Goal: Task Accomplishment & Management: Manage account settings

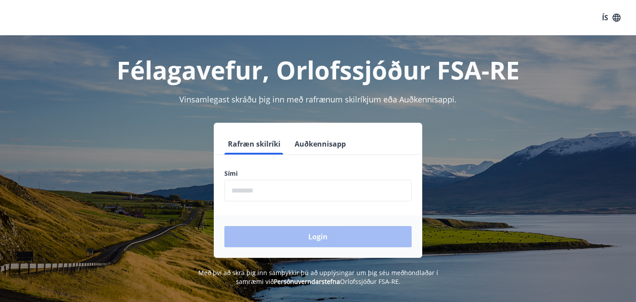
click at [285, 191] on input "phone" at bounding box center [317, 191] width 187 height 22
type input "********"
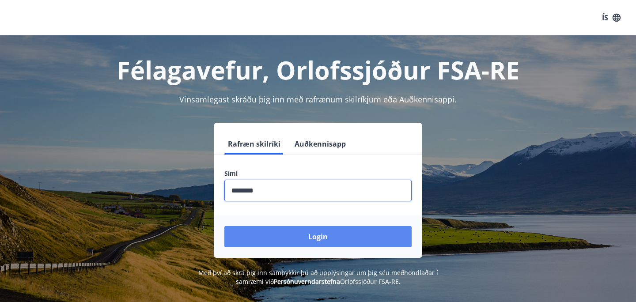
click at [314, 232] on button "Login" at bounding box center [317, 236] width 187 height 21
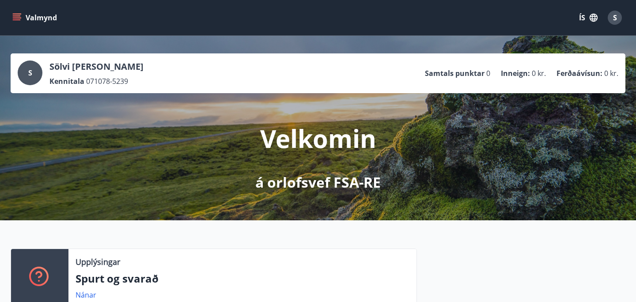
click at [528, 236] on div "Upplýsingar Spurt og svarað Nánar" at bounding box center [318, 273] width 636 height 107
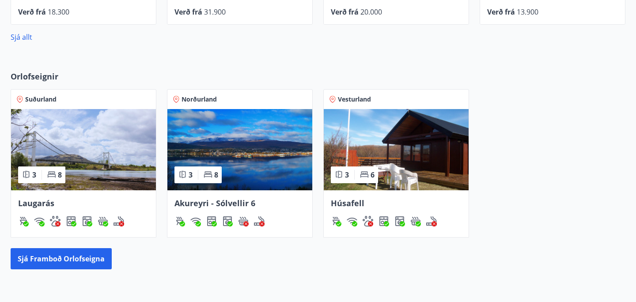
scroll to position [460, 0]
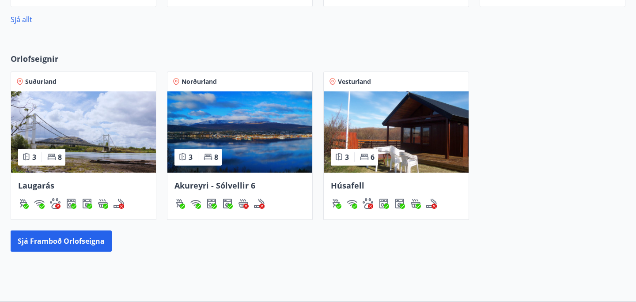
click at [130, 136] on img at bounding box center [83, 131] width 145 height 81
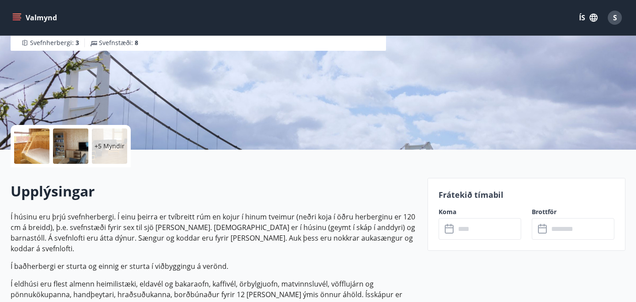
scroll to position [106, 0]
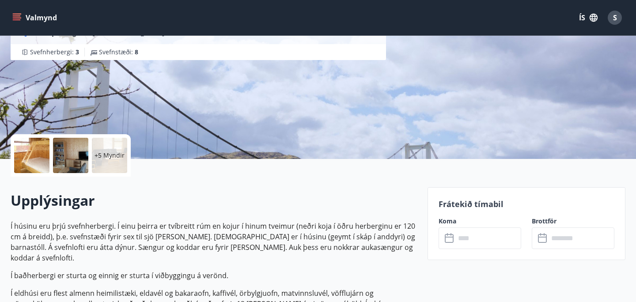
click at [110, 156] on p "+5 Myndir" at bounding box center [110, 155] width 30 height 9
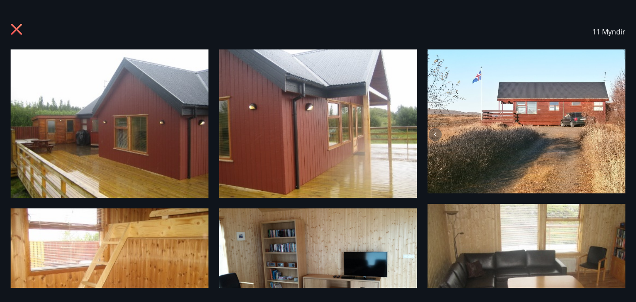
click at [421, 206] on div "11 Myndir" at bounding box center [318, 151] width 636 height 274
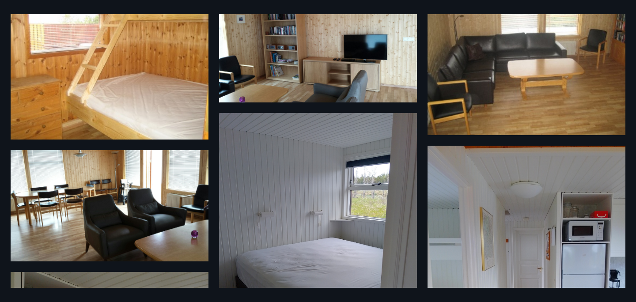
scroll to position [280, 0]
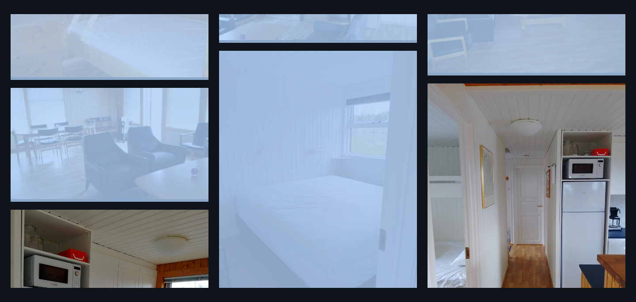
drag, startPoint x: 422, startPoint y: 40, endPoint x: 407, endPoint y: 222, distance: 182.6
click at [422, 208] on div "11 Myndir" at bounding box center [318, 151] width 636 height 274
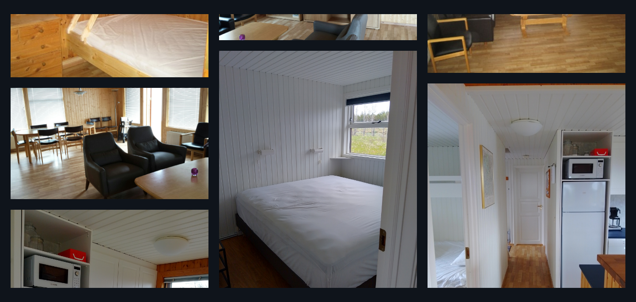
click at [422, 208] on div "11 Myndir" at bounding box center [318, 151] width 636 height 274
click at [422, 220] on div "11 Myndir" at bounding box center [318, 151] width 636 height 274
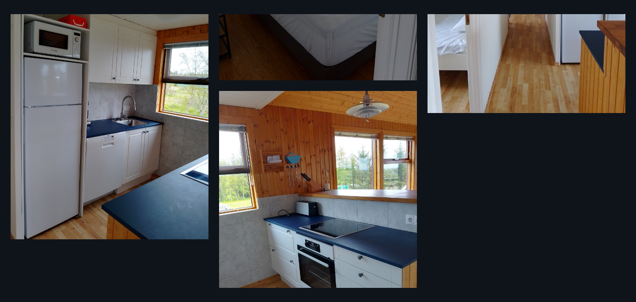
scroll to position [583, 0]
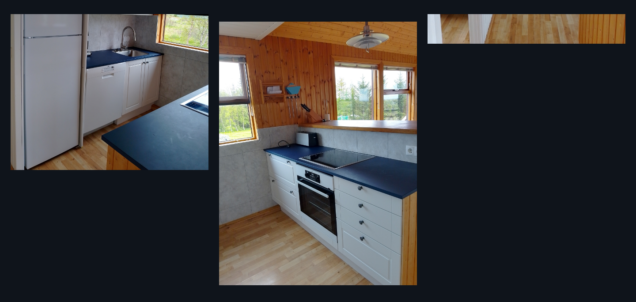
drag, startPoint x: 422, startPoint y: 220, endPoint x: 431, endPoint y: 206, distance: 16.3
click at [431, 206] on div "11 Myndir" at bounding box center [318, 151] width 636 height 274
click at [424, 54] on div "11 Myndir" at bounding box center [318, 151] width 636 height 274
click at [414, 54] on img at bounding box center [318, 154] width 198 height 264
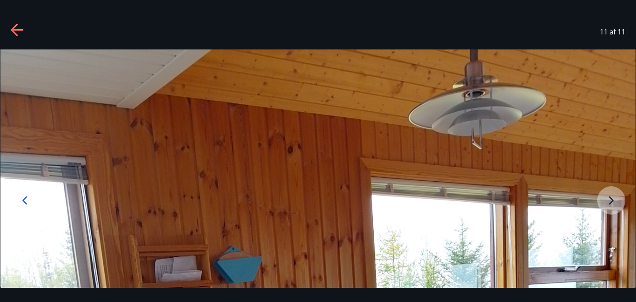
click at [17, 33] on icon at bounding box center [18, 30] width 14 height 14
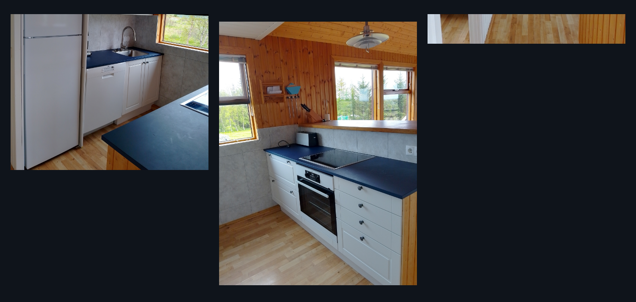
click at [422, 74] on div "11 Myndir" at bounding box center [318, 151] width 636 height 274
click at [430, 85] on div "11 Myndir" at bounding box center [318, 151] width 636 height 274
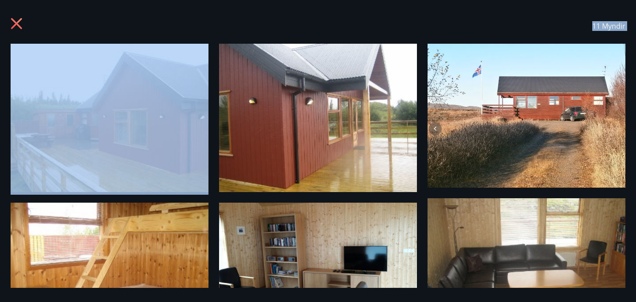
scroll to position [0, 0]
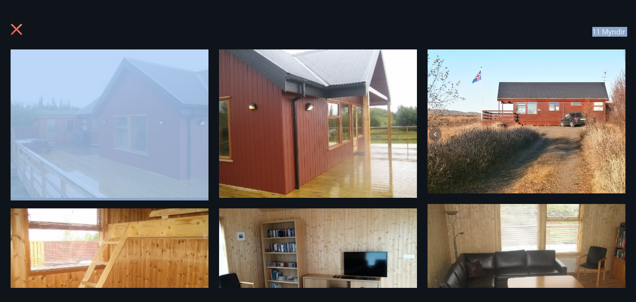
drag, startPoint x: 430, startPoint y: 85, endPoint x: 421, endPoint y: 15, distance: 70.9
click at [421, 15] on div "11 Myndir" at bounding box center [318, 151] width 636 height 274
click at [427, 30] on div "11 Myndir" at bounding box center [318, 31] width 615 height 35
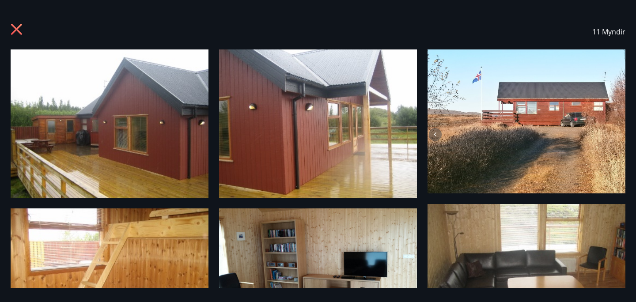
click at [427, 30] on div "11 Myndir" at bounding box center [318, 31] width 615 height 35
click at [421, 74] on div "11 Myndir" at bounding box center [318, 151] width 636 height 274
click at [422, 196] on div "11 Myndir" at bounding box center [318, 151] width 636 height 274
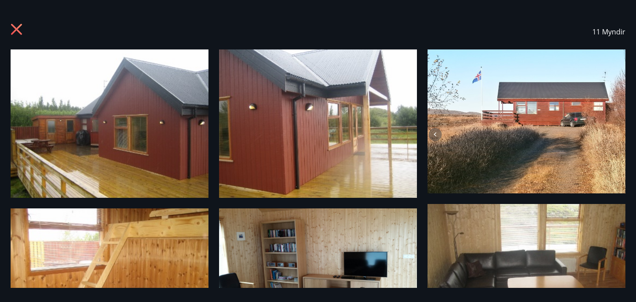
drag, startPoint x: 422, startPoint y: 196, endPoint x: 421, endPoint y: 292, distance: 96.8
click at [421, 292] on div "11 Myndir" at bounding box center [318, 151] width 636 height 302
click at [424, 237] on div "11 Myndir" at bounding box center [318, 151] width 636 height 274
click at [21, 31] on icon at bounding box center [18, 30] width 14 height 14
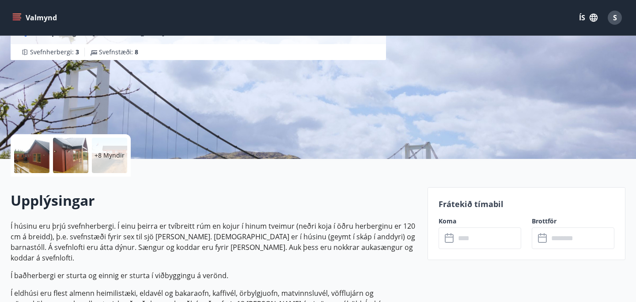
click at [352, 197] on h2 "Upplýsingar" at bounding box center [214, 200] width 406 height 19
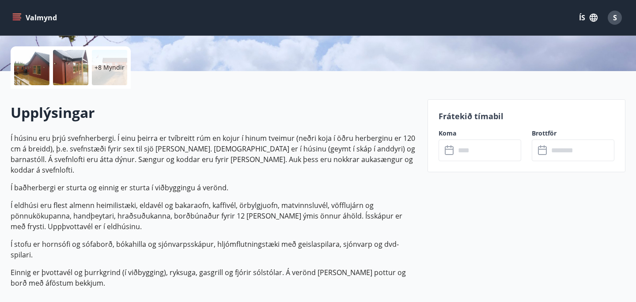
scroll to position [194, 0]
click at [480, 150] on input "text" at bounding box center [489, 150] width 66 height 22
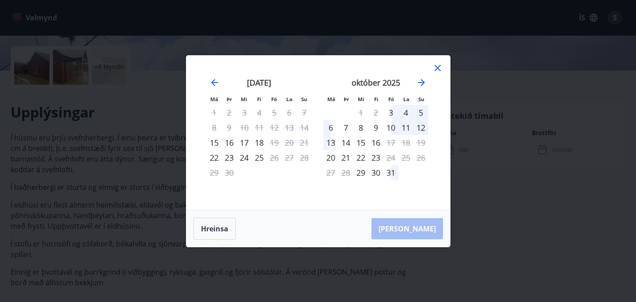
click at [422, 112] on div "5" at bounding box center [421, 112] width 15 height 15
click at [419, 112] on div "5" at bounding box center [421, 112] width 15 height 15
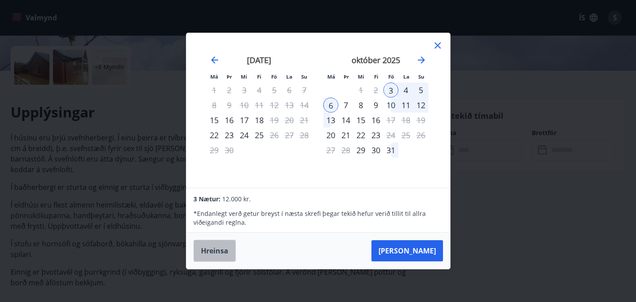
click at [215, 255] on button "Hreinsa" at bounding box center [215, 251] width 42 height 22
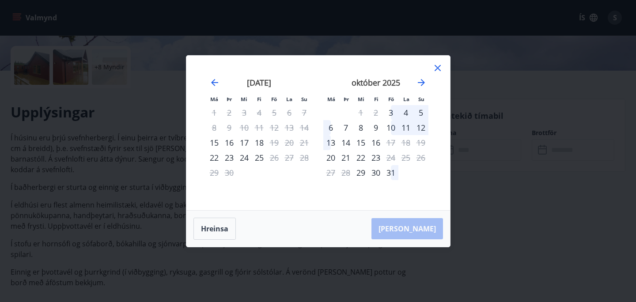
click at [436, 68] on icon at bounding box center [438, 68] width 6 height 6
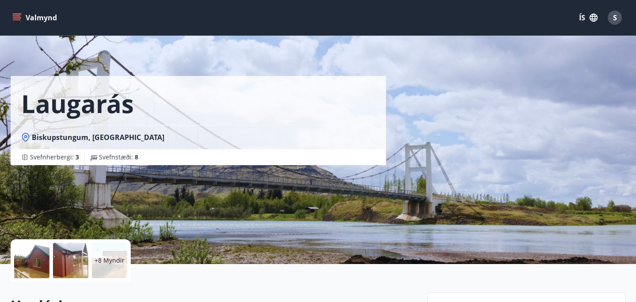
scroll to position [0, 0]
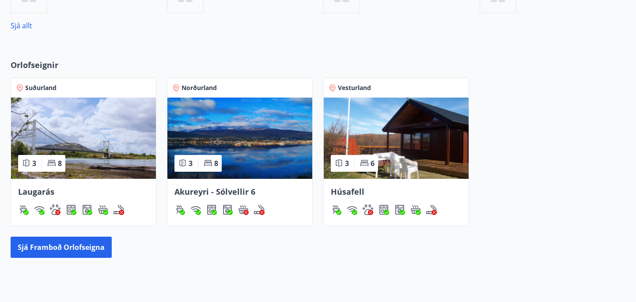
scroll to position [467, 0]
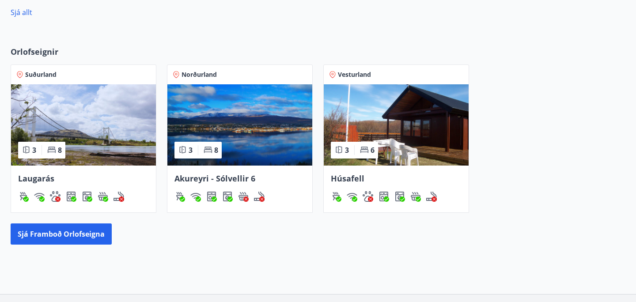
click at [413, 119] on img at bounding box center [396, 124] width 145 height 81
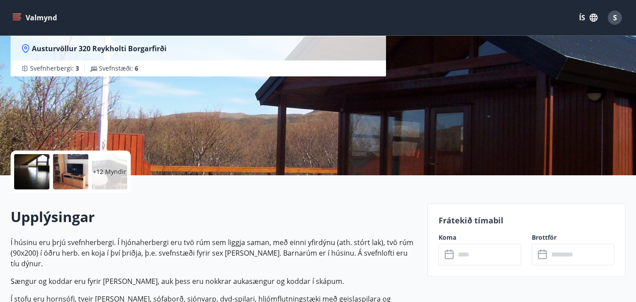
scroll to position [88, 0]
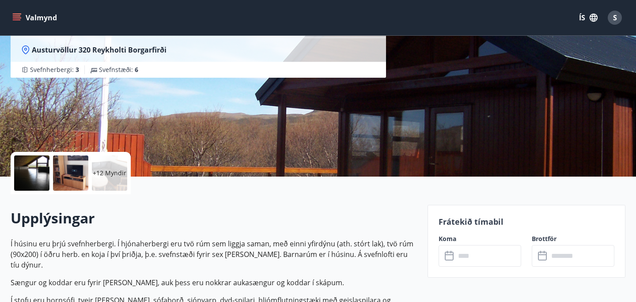
click at [114, 184] on div "+12 Myndir" at bounding box center [109, 173] width 35 height 35
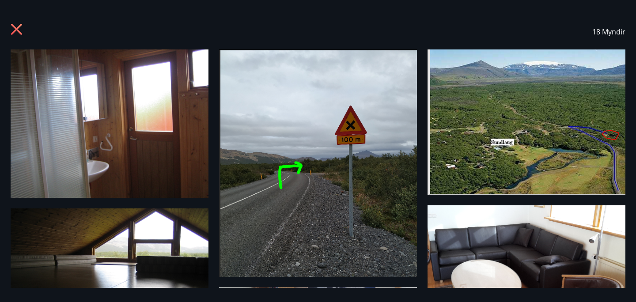
click at [421, 194] on div "18 Myndir" at bounding box center [318, 151] width 636 height 274
drag, startPoint x: 421, startPoint y: 194, endPoint x: 417, endPoint y: 294, distance: 99.9
click at [417, 294] on div "18 Myndir" at bounding box center [318, 151] width 636 height 302
click at [20, 33] on icon at bounding box center [16, 29] width 11 height 11
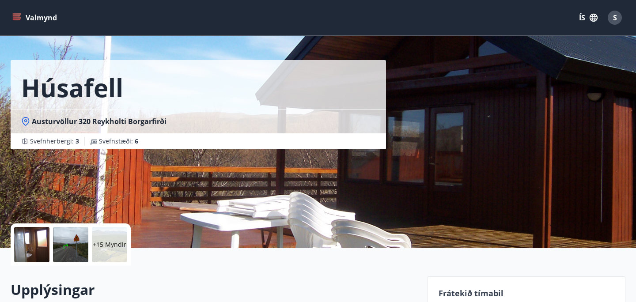
scroll to position [0, 0]
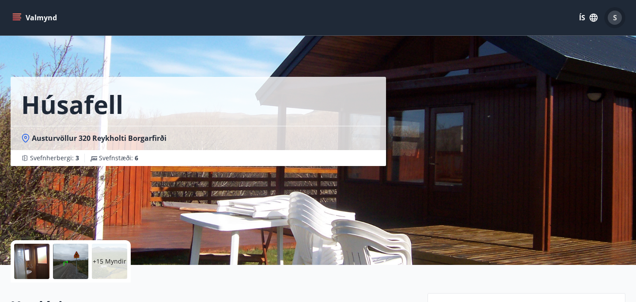
click at [614, 18] on span "S" at bounding box center [615, 18] width 4 height 10
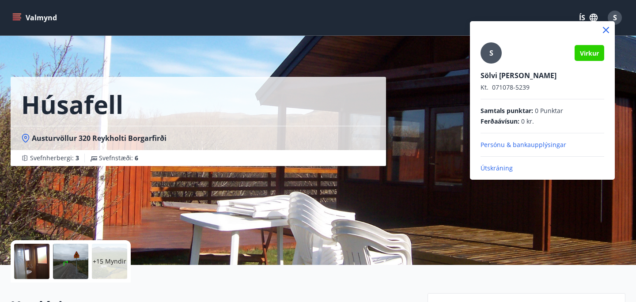
click at [501, 167] on p "Útskráning" at bounding box center [543, 168] width 124 height 9
